Goal: Information Seeking & Learning: Learn about a topic

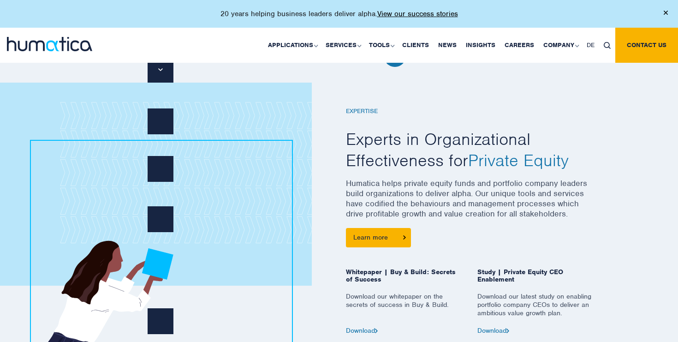
scroll to position [345, 0]
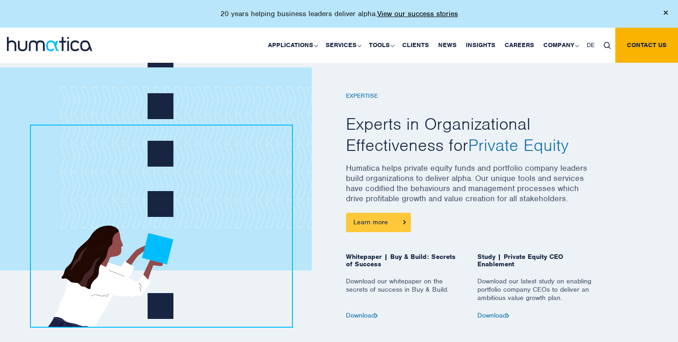
click at [372, 228] on link "Learn more" at bounding box center [378, 222] width 65 height 19
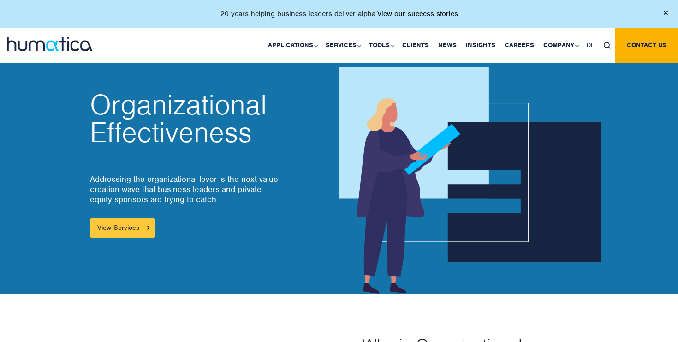
click at [148, 231] on link "View Services" at bounding box center [122, 227] width 65 height 19
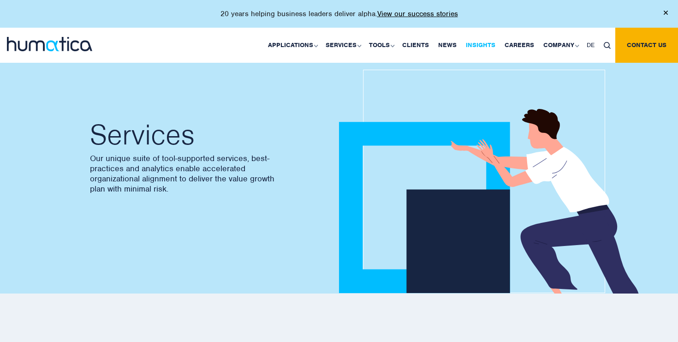
click at [478, 48] on link "Insights" at bounding box center [480, 45] width 39 height 35
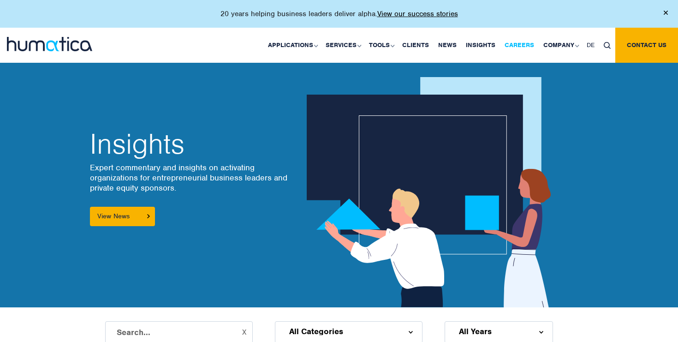
click at [518, 37] on link "Careers" at bounding box center [519, 45] width 39 height 35
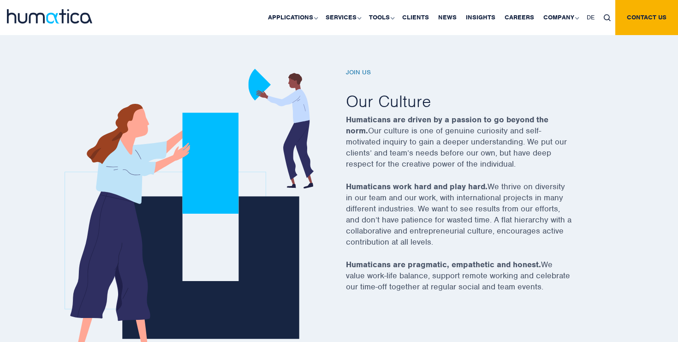
scroll to position [293, 0]
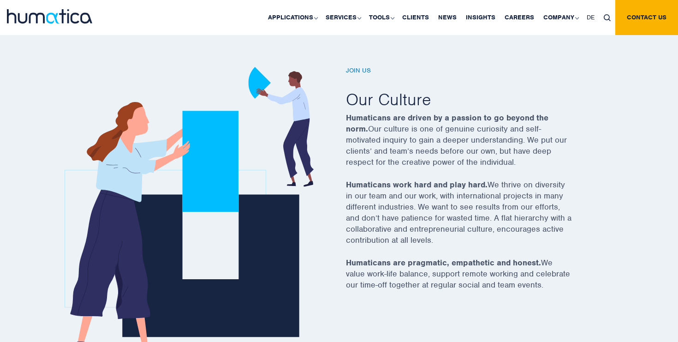
drag, startPoint x: 552, startPoint y: 285, endPoint x: 344, endPoint y: 93, distance: 283.3
click at [344, 93] on div "Join us Our Culture Humaticans are driven by a passion to go beyond the norm. O…" at bounding box center [470, 209] width 263 height 285
copy div "Our Culture Humaticans are driven by a passion to go beyond the norm. Our cultu…"
click at [564, 79] on div "Join us Our Culture Humaticans are driven by a passion to go beyond the norm. O…" at bounding box center [470, 184] width 249 height 235
